Goal: Task Accomplishment & Management: Use online tool/utility

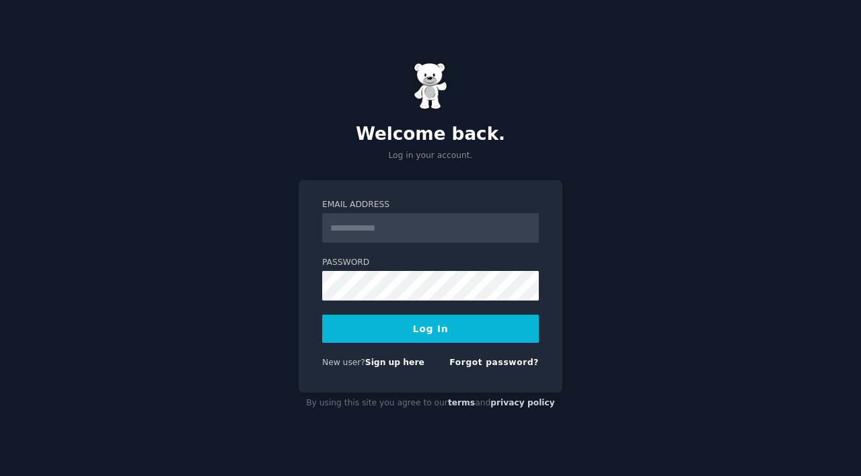
click at [252, 367] on div "Welcome back. Log in your account. Email Address Password Log In New user? Sign…" at bounding box center [430, 238] width 861 height 476
click at [394, 224] on input "Email Address" at bounding box center [430, 228] width 217 height 30
type input "**********"
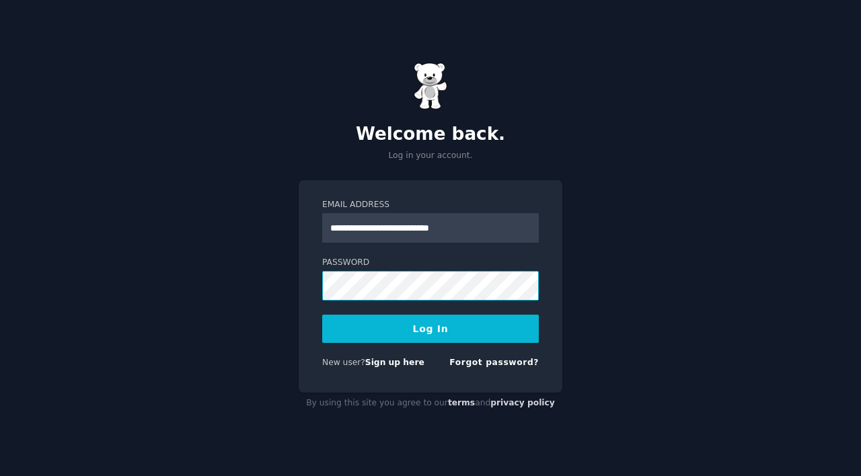
click at [431, 328] on button "Log In" at bounding box center [430, 329] width 217 height 28
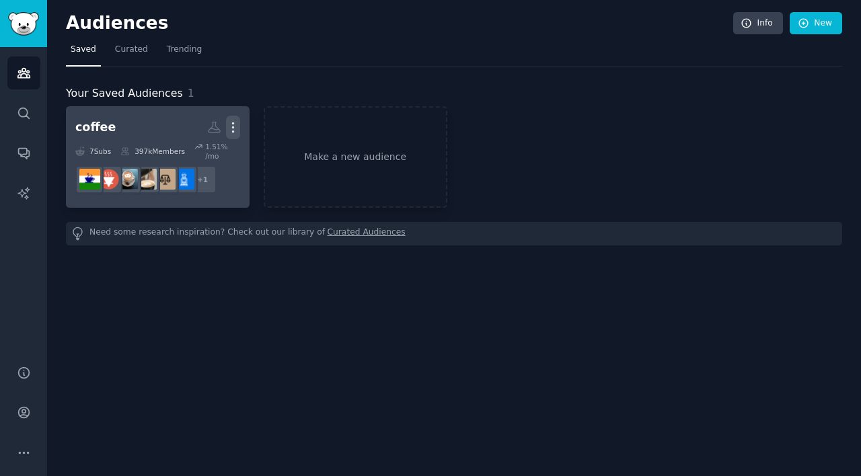
click at [233, 123] on icon "button" at bounding box center [232, 127] width 1 height 9
click at [201, 155] on p "Delete" at bounding box center [196, 156] width 31 height 14
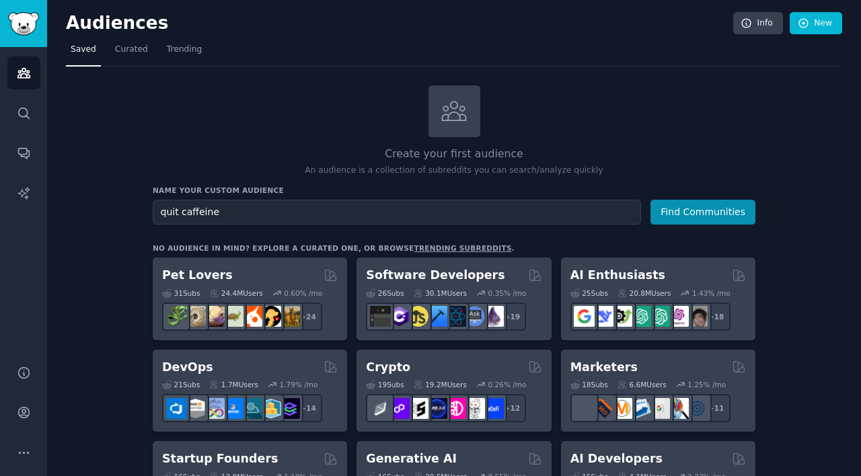
type input "quit caffeine"
click at [704, 211] on button "Find Communities" at bounding box center [703, 212] width 105 height 25
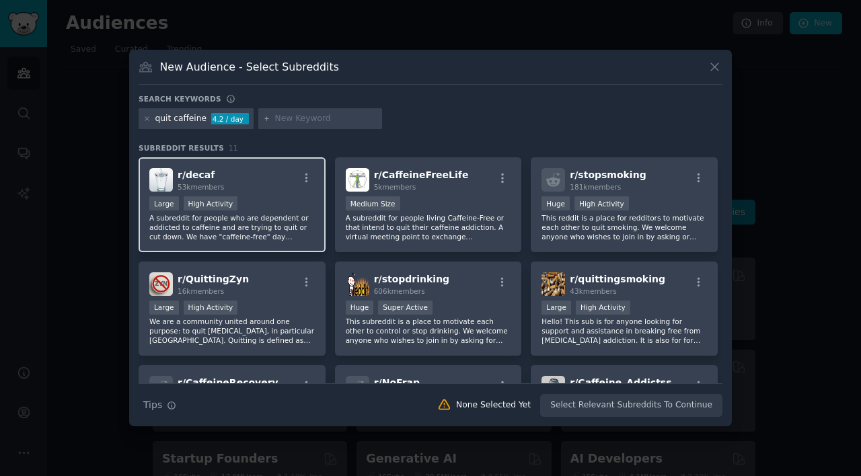
click at [254, 186] on div "r/ decaf 53k members" at bounding box center [232, 180] width 166 height 24
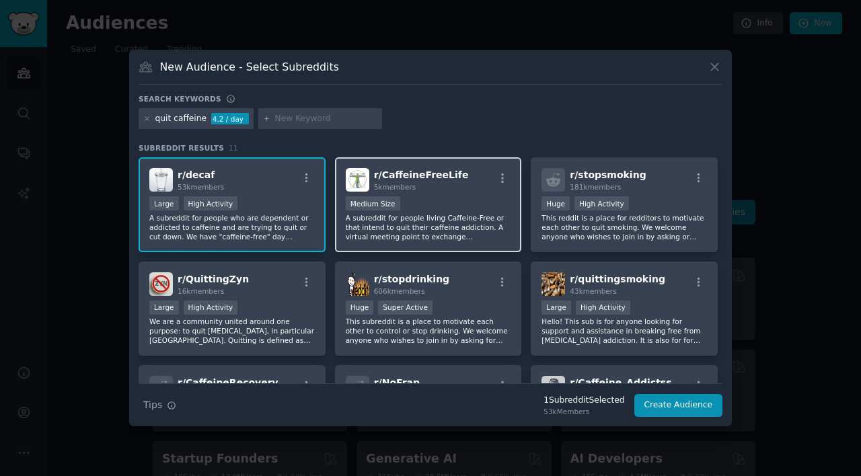
click at [443, 201] on div "1000 - 10,000 members Medium Size" at bounding box center [429, 204] width 166 height 17
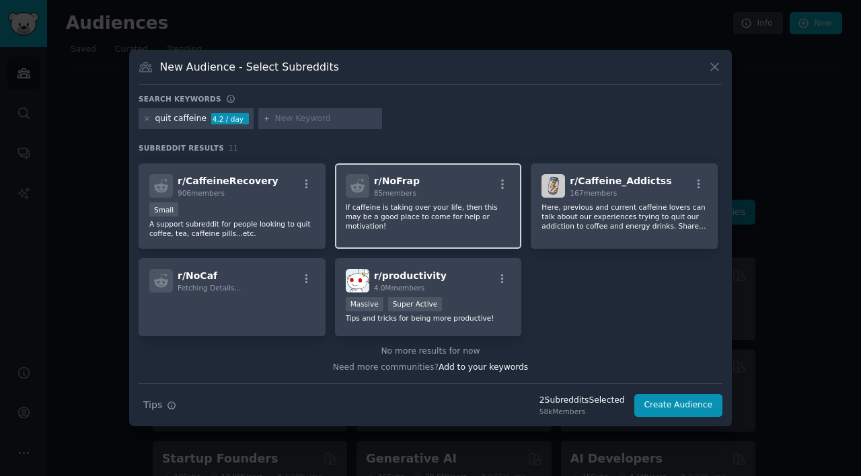
scroll to position [201, 0]
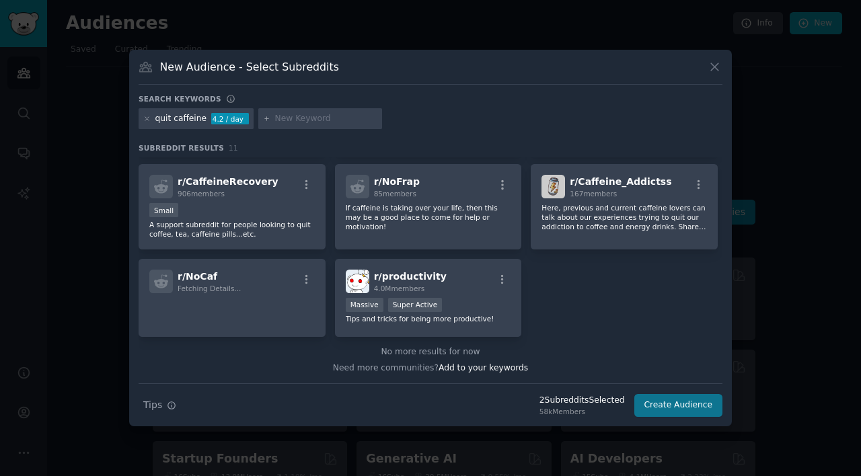
click at [661, 410] on button "Create Audience" at bounding box center [678, 405] width 89 height 23
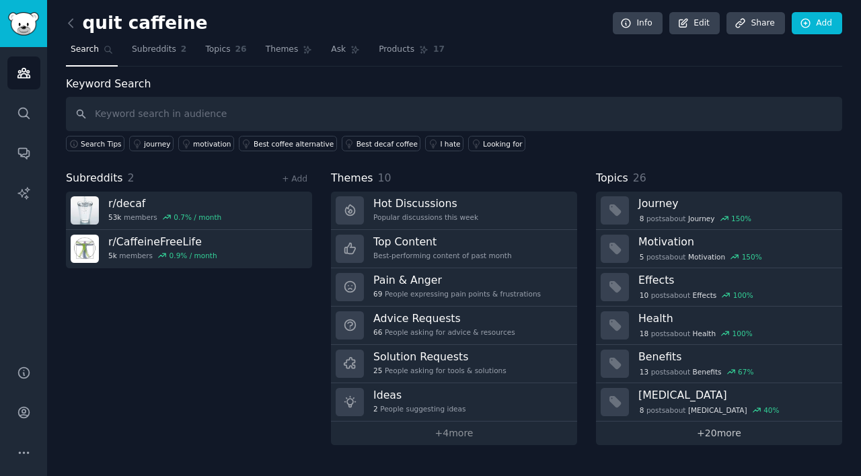
click at [723, 434] on link "+ 20 more" at bounding box center [719, 434] width 246 height 24
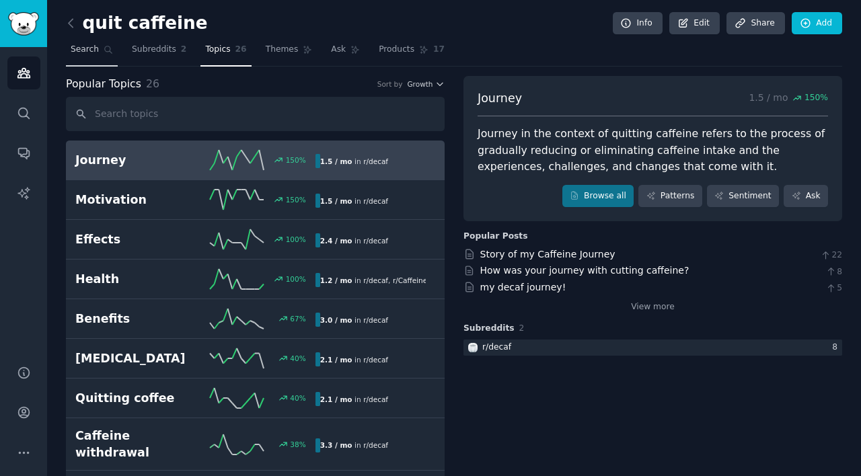
click at [89, 51] on span "Search" at bounding box center [85, 50] width 28 height 12
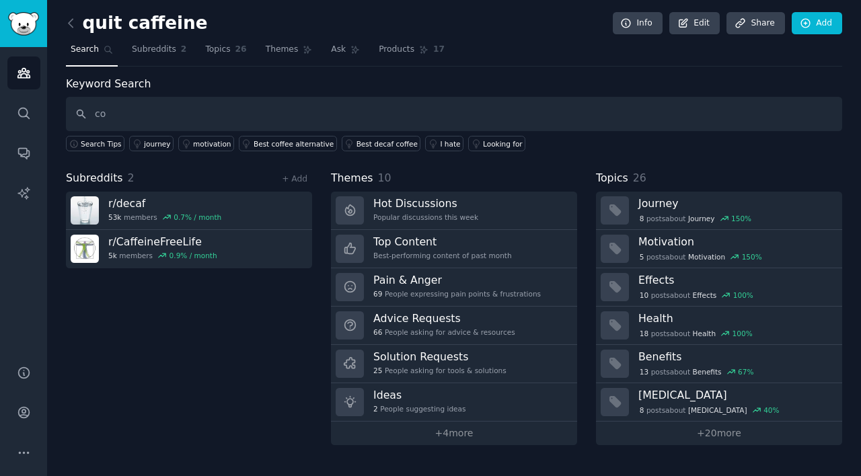
type input "c"
type input "app"
